Goal: Transaction & Acquisition: Purchase product/service

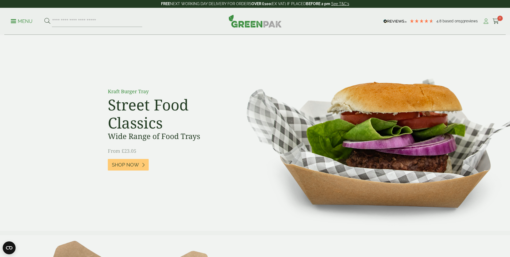
click at [485, 24] on link "My Account" at bounding box center [486, 21] width 7 height 8
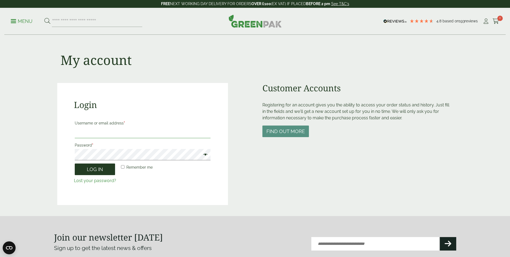
type input "**********"
click at [91, 171] on button "Log in" at bounding box center [95, 169] width 40 height 12
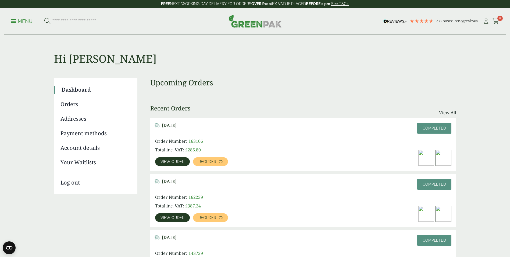
click at [95, 23] on input "search" at bounding box center [97, 21] width 90 height 11
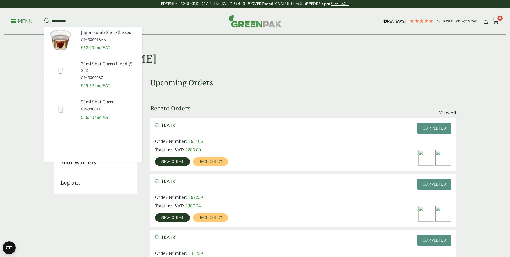
type input "**********"
click at [92, 65] on span "30ml Shot Glass (Lined @ 2cl)" at bounding box center [109, 67] width 57 height 13
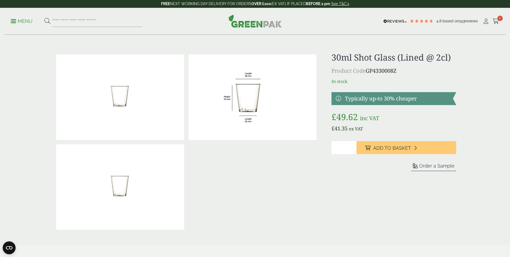
click at [374, 72] on p "Product Code GP4330008Z" at bounding box center [394, 71] width 125 height 8
click at [366, 103] on link at bounding box center [394, 98] width 125 height 13
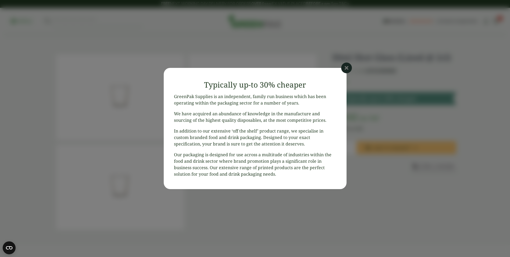
click at [346, 68] on icon at bounding box center [346, 67] width 11 height 11
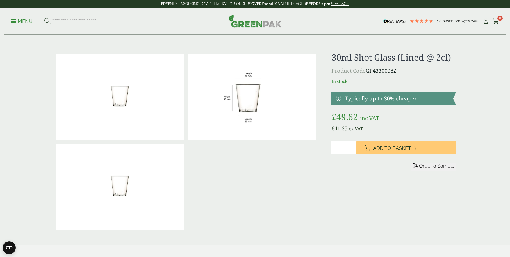
click at [390, 58] on h1 "30ml Shot Glass (Lined @ 2cl)" at bounding box center [394, 57] width 125 height 10
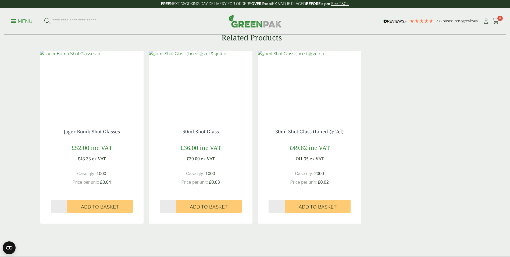
scroll to position [403, 0]
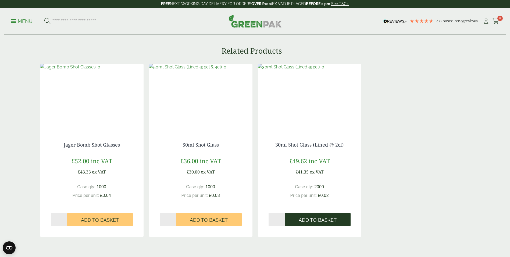
click at [309, 220] on span "Add to Basket" at bounding box center [318, 220] width 38 height 6
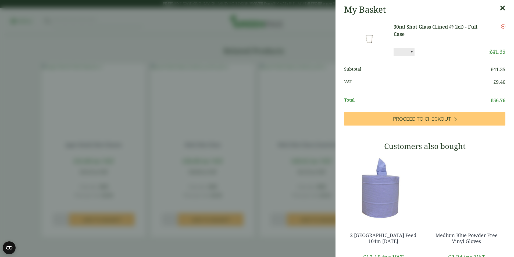
click at [500, 9] on icon at bounding box center [503, 8] width 6 height 8
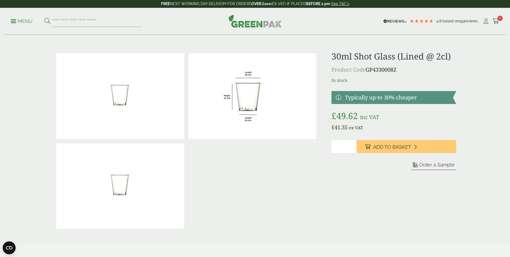
scroll to position [0, 0]
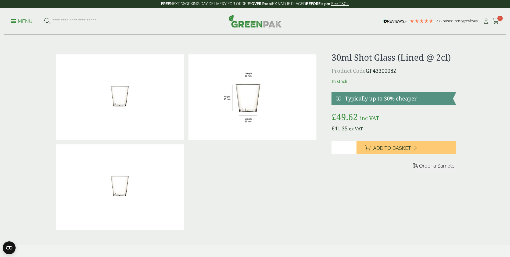
click at [90, 23] on input "search" at bounding box center [97, 21] width 90 height 11
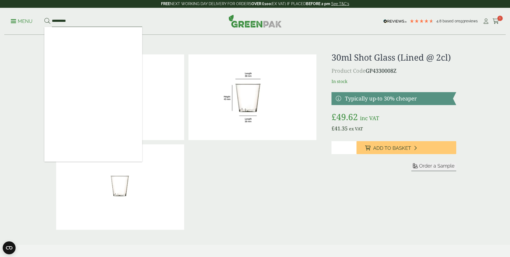
type input "**********"
click at [44, 18] on button at bounding box center [47, 21] width 6 height 7
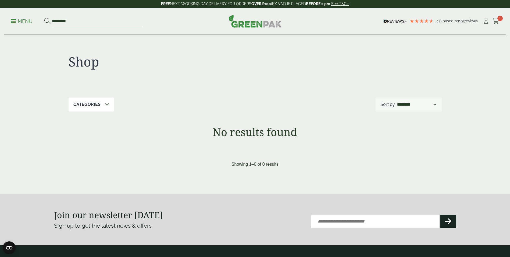
click at [69, 20] on input "**********" at bounding box center [97, 21] width 90 height 11
type input "**********"
click at [44, 18] on button at bounding box center [47, 21] width 6 height 7
click at [85, 21] on input "**********" at bounding box center [97, 21] width 90 height 11
type input "*"
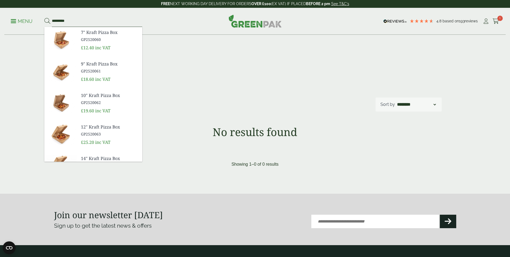
type input "*********"
click at [106, 127] on span "12" Kraft Pizza Box" at bounding box center [109, 126] width 57 height 6
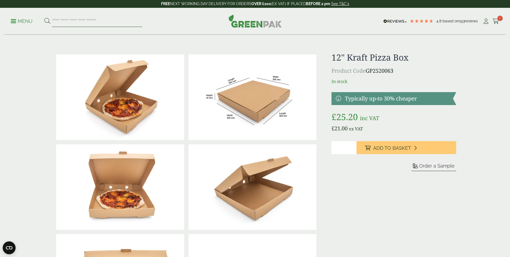
click at [96, 22] on input "search" at bounding box center [97, 21] width 90 height 11
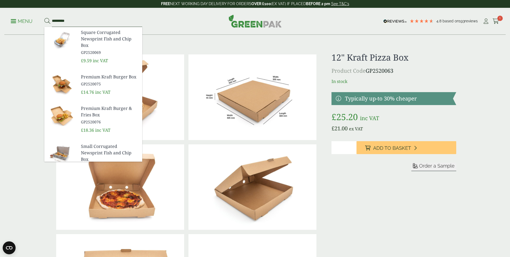
type input "*********"
click at [44, 18] on button at bounding box center [47, 21] width 6 height 7
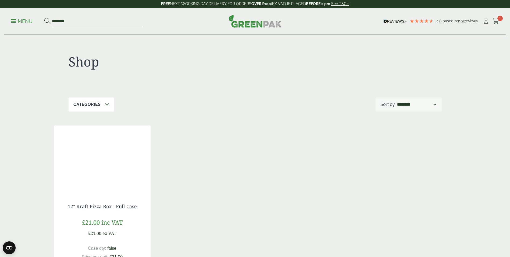
click at [76, 22] on input "*********" at bounding box center [97, 21] width 90 height 11
type input "*"
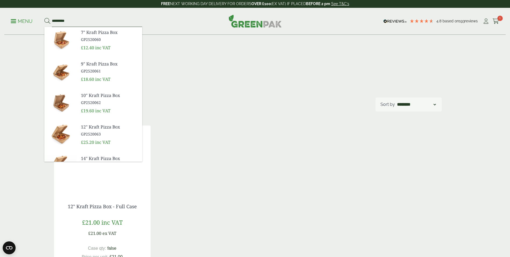
type input "*********"
click at [93, 130] on link "12" Kraft Pizza Box GP2520063" at bounding box center [109, 129] width 57 height 13
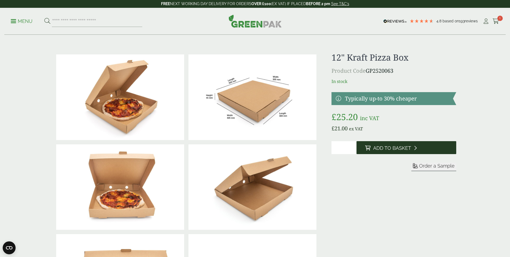
click at [389, 148] on span "Add to Basket" at bounding box center [392, 148] width 38 height 6
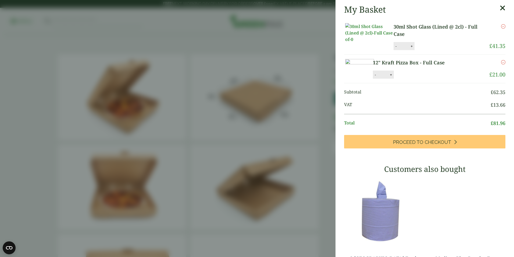
click at [318, 192] on aside "My Basket 30ml Shot Glass (Lined @ 2cl) - Full Case 30ml Shot Glass (Lined @ 2c…" at bounding box center [257, 128] width 514 height 257
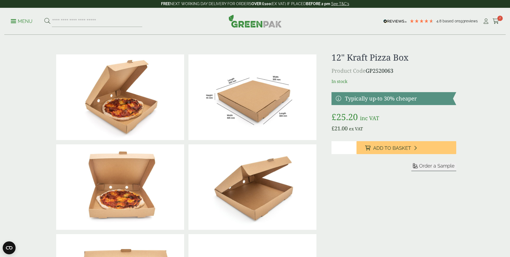
click at [13, 22] on link "Menu" at bounding box center [22, 20] width 22 height 5
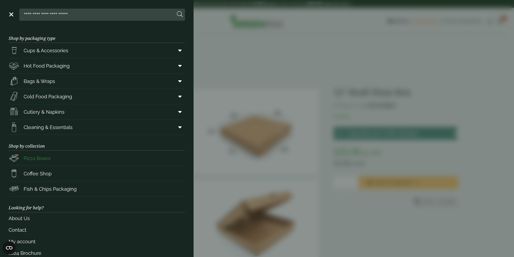
click at [34, 161] on span "Pizza Boxes" at bounding box center [37, 157] width 27 height 7
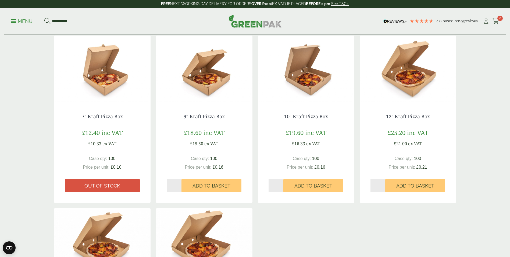
scroll to position [108, 0]
click at [397, 186] on span "Add to Basket" at bounding box center [415, 185] width 38 height 6
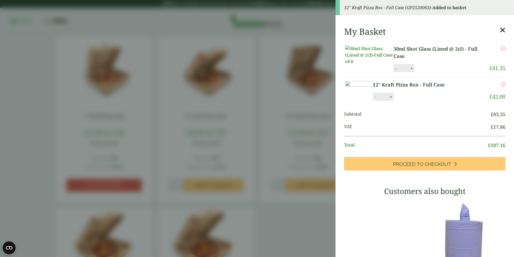
click at [500, 30] on icon at bounding box center [503, 30] width 6 height 8
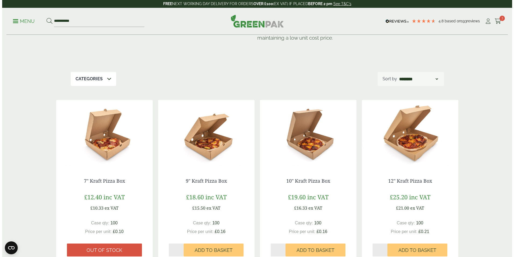
scroll to position [27, 0]
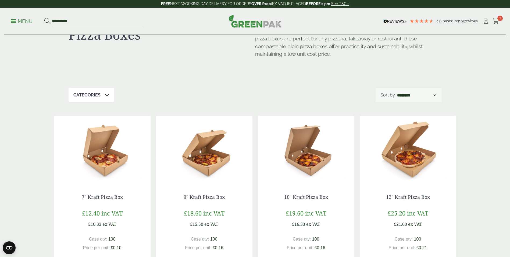
click at [16, 22] on link "Menu" at bounding box center [22, 20] width 22 height 5
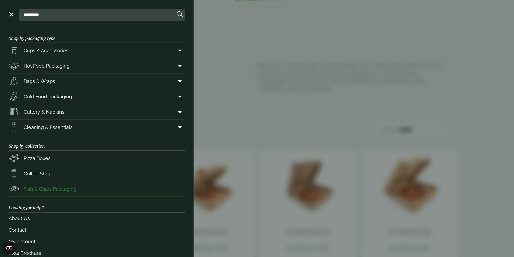
click at [42, 188] on span "Fish & Chips Packaging" at bounding box center [50, 188] width 53 height 7
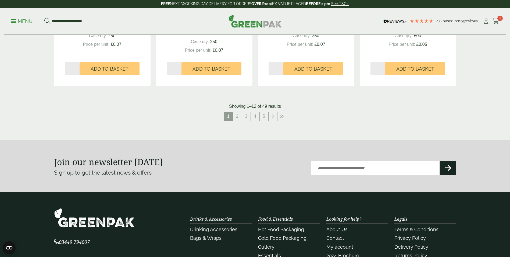
scroll to position [592, 0]
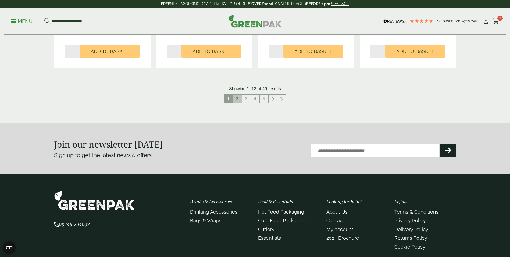
click at [238, 98] on link "2" at bounding box center [237, 98] width 9 height 9
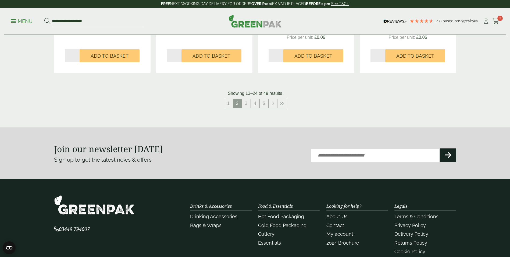
scroll to position [592, 0]
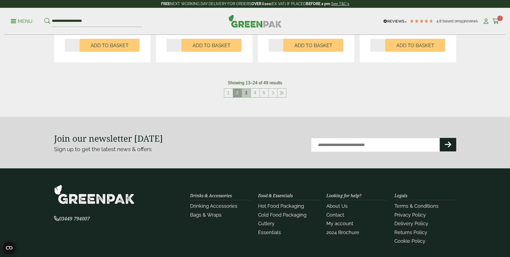
click at [245, 93] on link "3" at bounding box center [246, 92] width 9 height 9
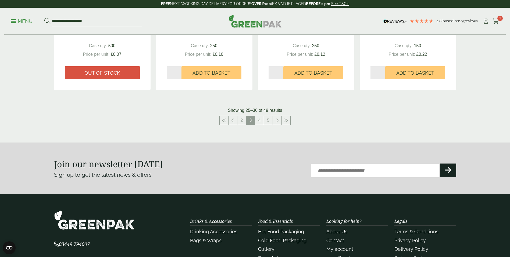
scroll to position [565, 0]
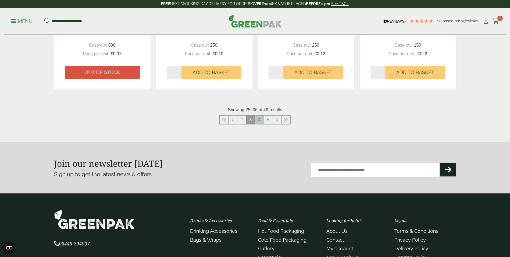
click at [259, 122] on link "4" at bounding box center [259, 119] width 9 height 9
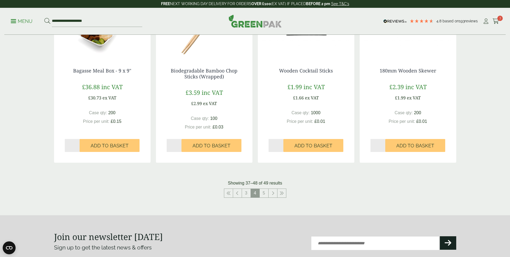
scroll to position [511, 0]
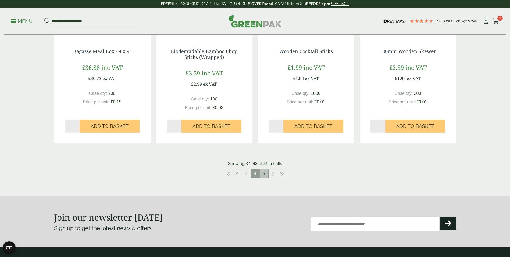
click at [262, 172] on link "5" at bounding box center [264, 173] width 9 height 9
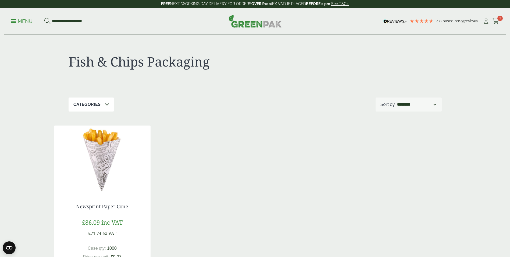
click at [15, 22] on link "Menu" at bounding box center [22, 20] width 22 height 5
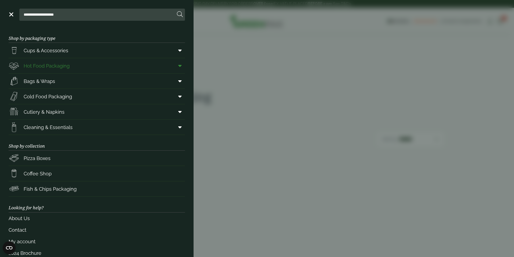
click at [45, 66] on span "Hot Food Packaging" at bounding box center [47, 65] width 46 height 7
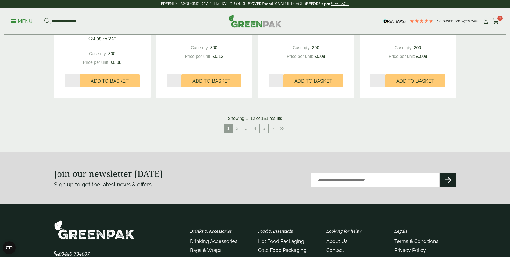
scroll to position [592, 0]
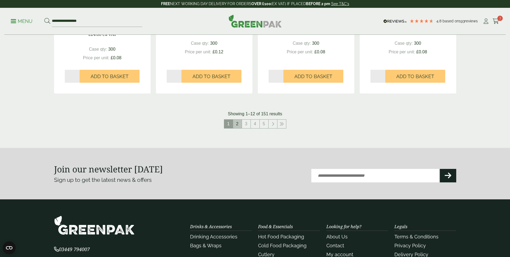
click at [238, 126] on link "2" at bounding box center [237, 123] width 9 height 9
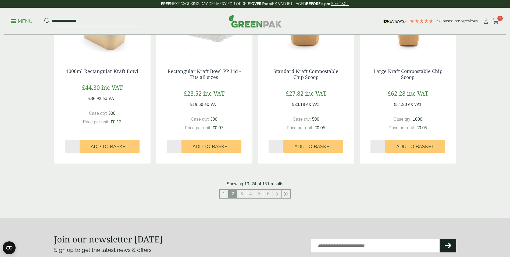
scroll to position [538, 0]
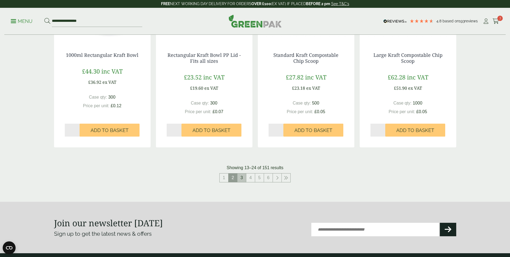
click at [242, 175] on link "3" at bounding box center [241, 177] width 9 height 9
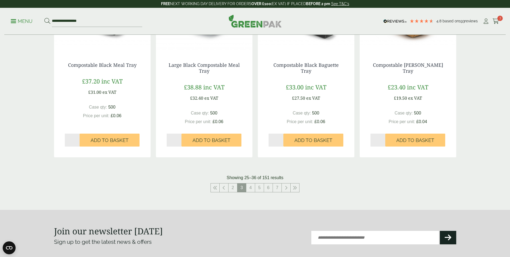
scroll to position [565, 0]
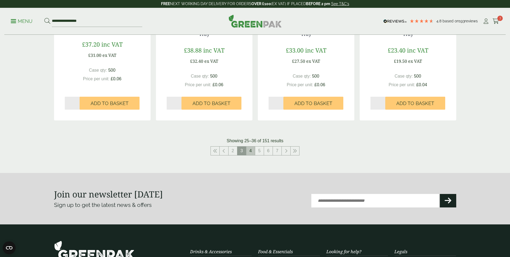
click at [250, 150] on link "4" at bounding box center [250, 150] width 9 height 9
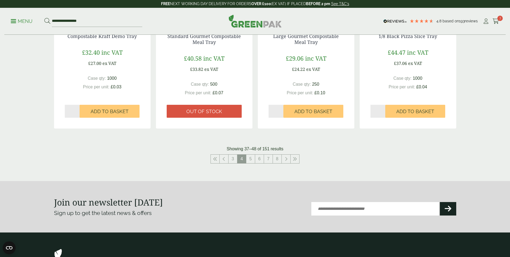
scroll to position [565, 0]
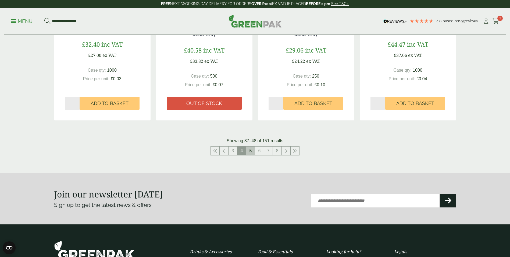
click at [248, 149] on link "5" at bounding box center [250, 150] width 9 height 9
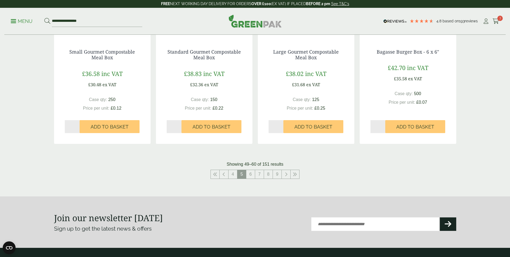
scroll to position [538, 0]
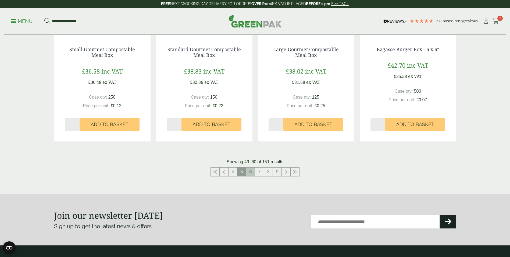
click at [253, 170] on link "6" at bounding box center [250, 171] width 9 height 9
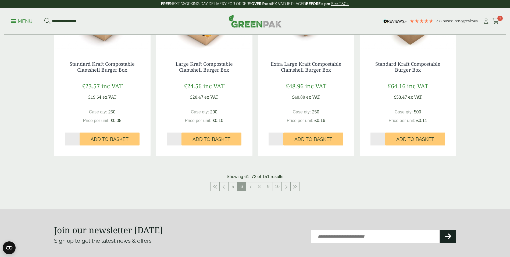
scroll to position [538, 0]
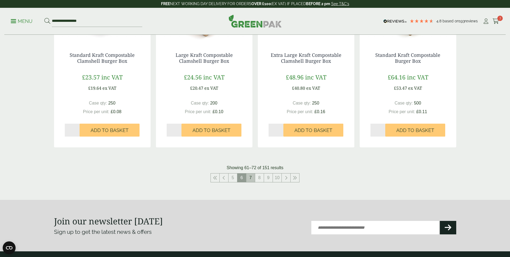
click at [251, 176] on link "7" at bounding box center [250, 177] width 9 height 9
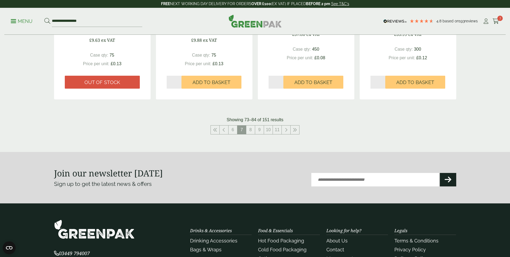
scroll to position [592, 0]
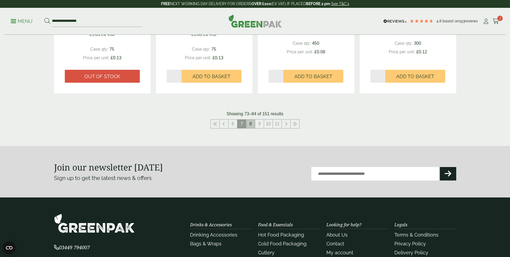
click at [250, 126] on link "8" at bounding box center [250, 123] width 9 height 9
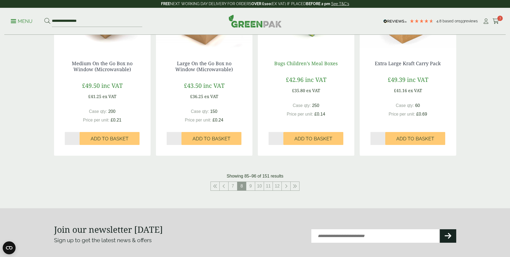
scroll to position [538, 0]
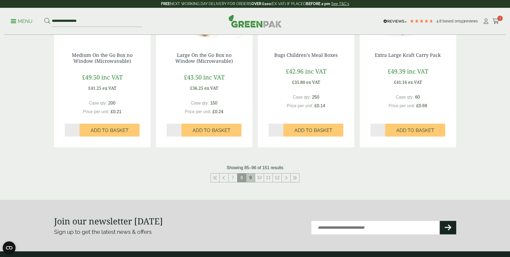
click at [253, 178] on link "9" at bounding box center [250, 177] width 9 height 9
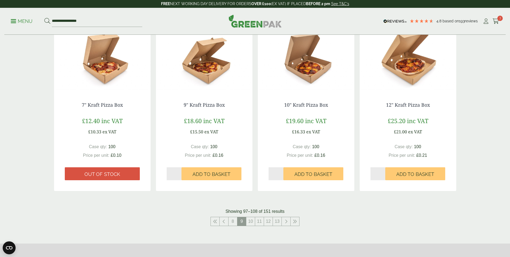
scroll to position [511, 0]
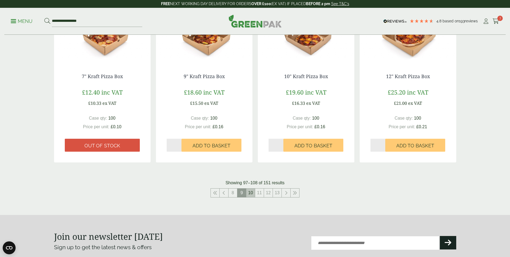
click at [251, 191] on link "10" at bounding box center [250, 192] width 9 height 9
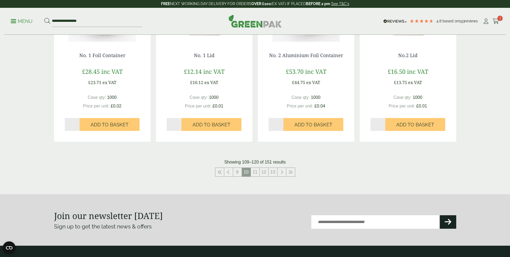
scroll to position [538, 0]
click at [256, 172] on link "11" at bounding box center [255, 171] width 9 height 9
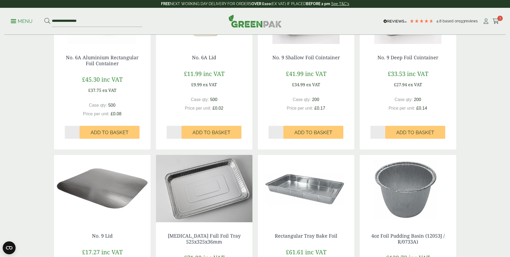
scroll to position [134, 0]
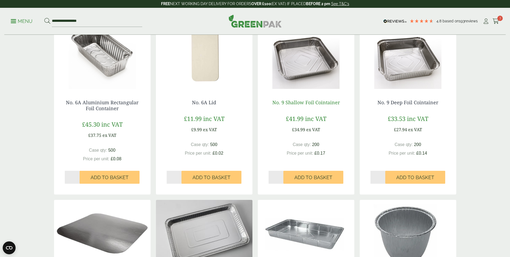
click at [301, 104] on link "No. 9 Shallow Foil Cointainer" at bounding box center [306, 102] width 68 height 6
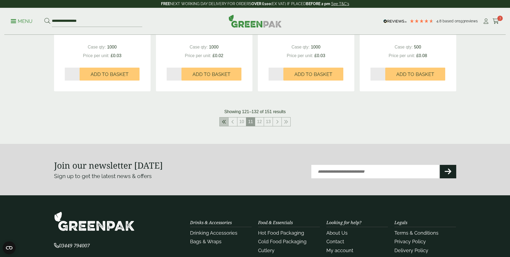
scroll to position [591, 0]
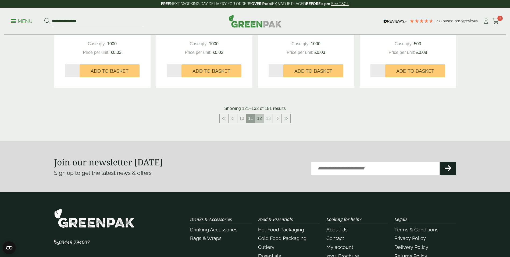
click at [260, 118] on link "12" at bounding box center [259, 118] width 9 height 9
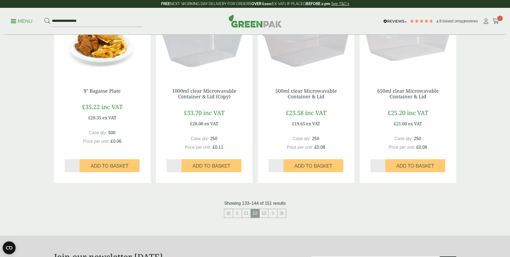
scroll to position [510, 0]
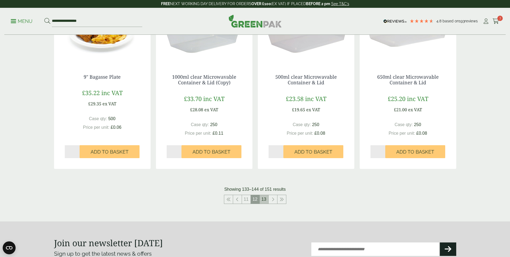
click at [263, 201] on link "13" at bounding box center [264, 199] width 9 height 9
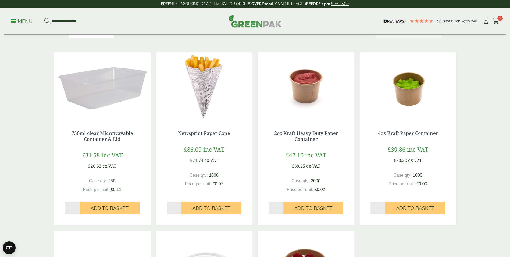
scroll to position [108, 0]
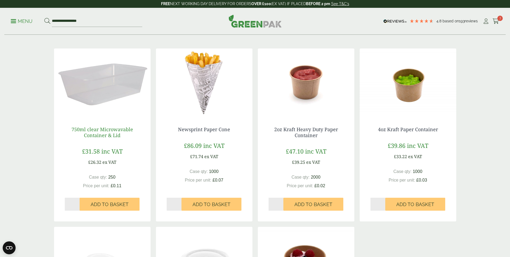
click at [106, 129] on link "750ml clear Microwavable Container & Lid" at bounding box center [103, 132] width 62 height 12
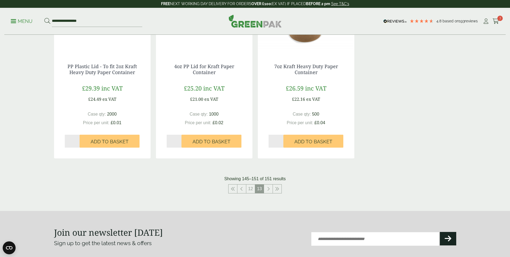
scroll to position [350, 0]
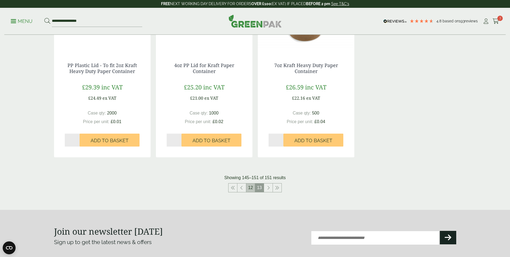
click at [251, 186] on link "12" at bounding box center [250, 187] width 9 height 9
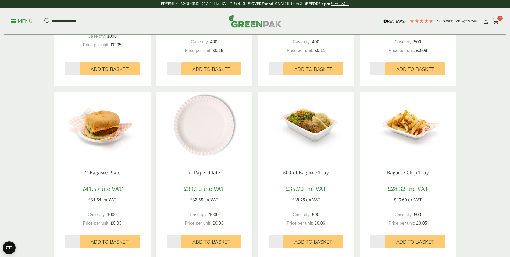
scroll to position [242, 0]
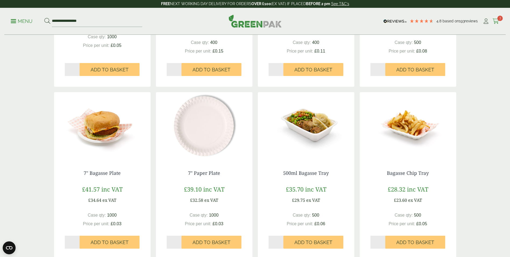
click at [495, 19] on icon at bounding box center [496, 21] width 7 height 5
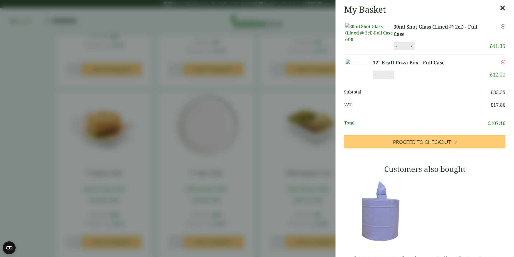
click at [500, 8] on icon at bounding box center [503, 8] width 6 height 8
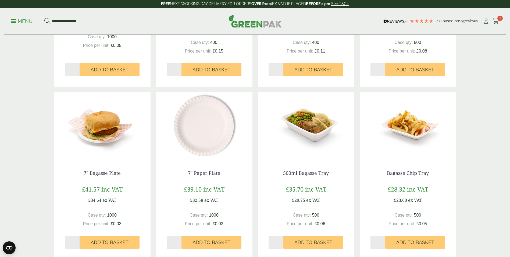
click at [91, 22] on input "**********" at bounding box center [97, 21] width 90 height 11
type input "*"
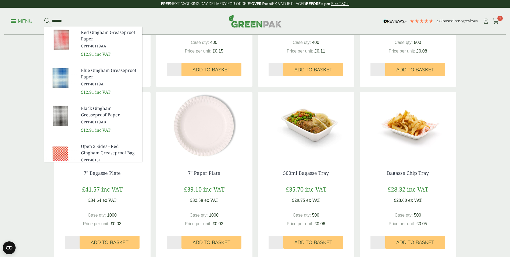
type input "*******"
click at [65, 81] on img at bounding box center [60, 78] width 32 height 26
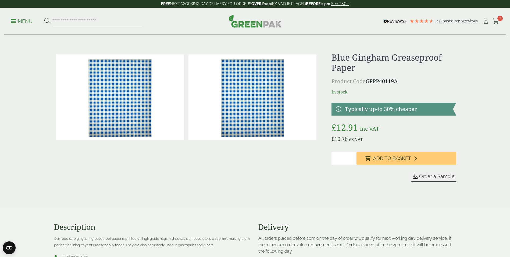
click at [354, 156] on input "*" at bounding box center [344, 157] width 25 height 13
type input "*"
click at [354, 156] on input "*" at bounding box center [344, 157] width 25 height 13
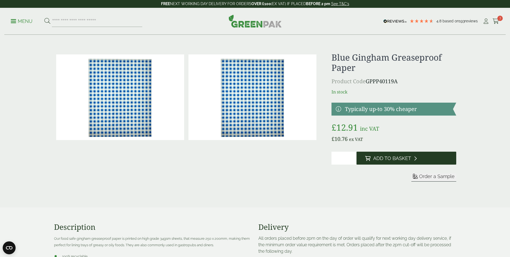
click at [390, 156] on span "Add to Basket" at bounding box center [392, 158] width 38 height 6
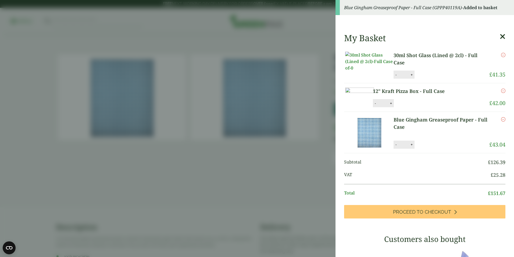
click at [500, 38] on icon at bounding box center [503, 37] width 6 height 8
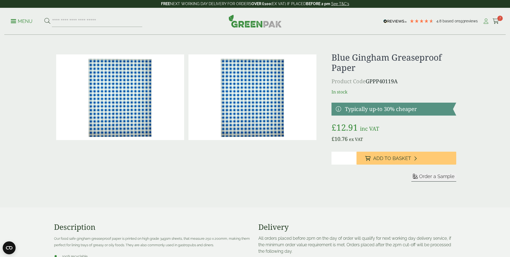
click at [485, 22] on icon at bounding box center [486, 21] width 7 height 5
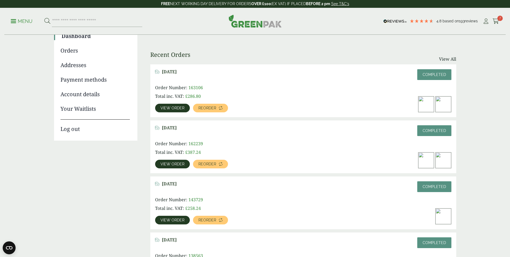
scroll to position [54, 0]
click at [175, 166] on link "View order" at bounding box center [172, 163] width 35 height 9
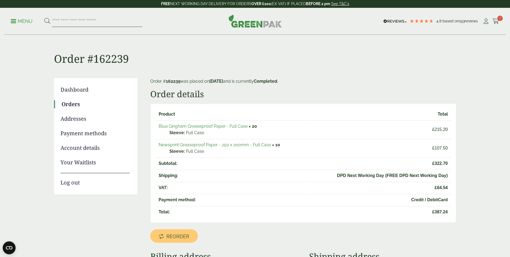
click at [76, 20] on input "search" at bounding box center [97, 21] width 90 height 11
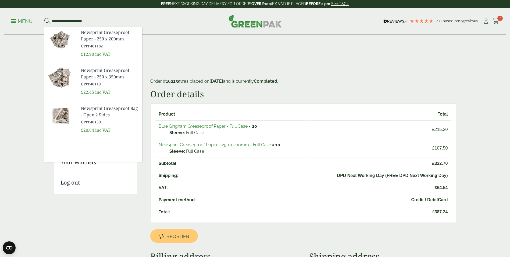
type input "**********"
click at [44, 18] on button at bounding box center [47, 21] width 6 height 7
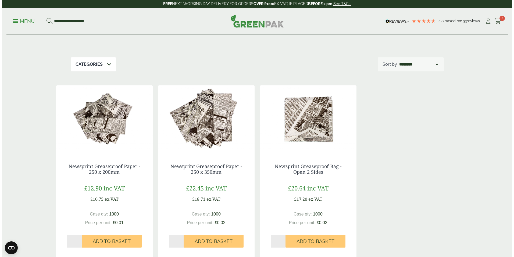
scroll to position [54, 0]
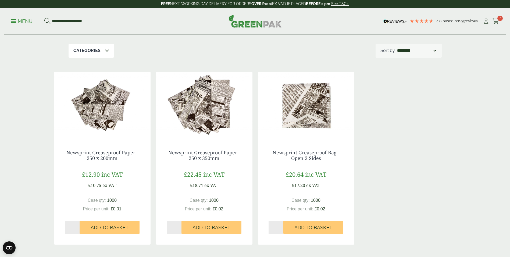
click at [179, 226] on input "*" at bounding box center [174, 227] width 15 height 13
type input "*"
click at [179, 226] on input "*" at bounding box center [174, 227] width 15 height 13
click at [208, 226] on span "Add to Basket" at bounding box center [212, 227] width 38 height 6
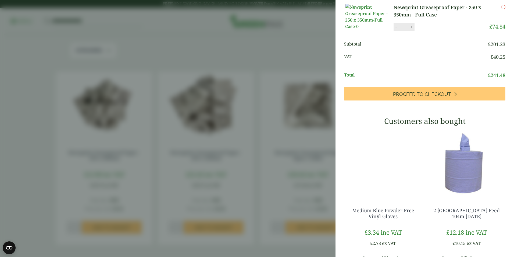
scroll to position [134, 0]
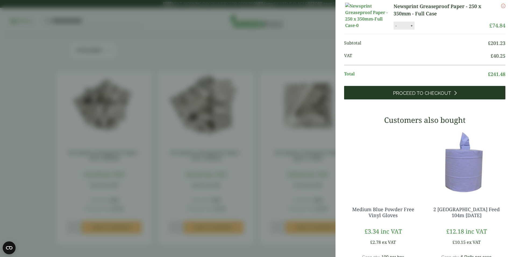
click at [410, 96] on span "Proceed to Checkout" at bounding box center [422, 93] width 58 height 6
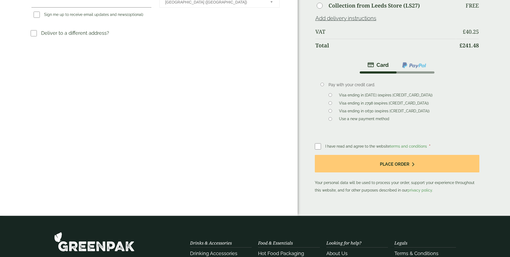
scroll to position [188, 0]
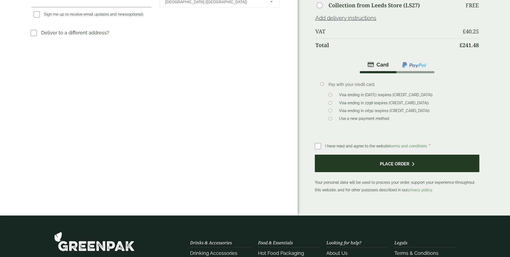
click at [373, 165] on button "Place order" at bounding box center [397, 162] width 165 height 17
